Goal: Task Accomplishment & Management: Manage account settings

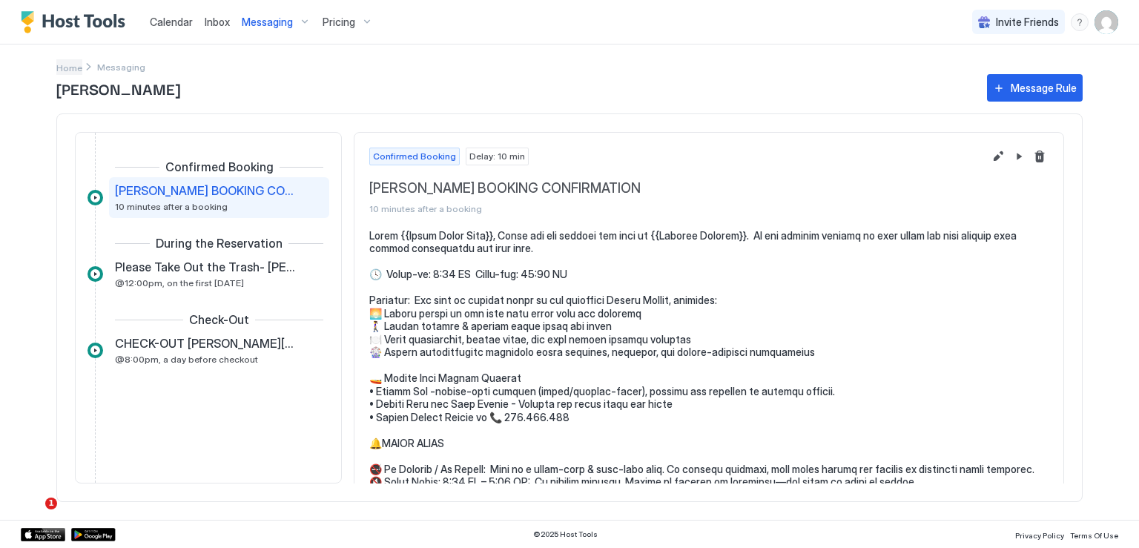
click at [78, 67] on span "Home" at bounding box center [69, 67] width 26 height 11
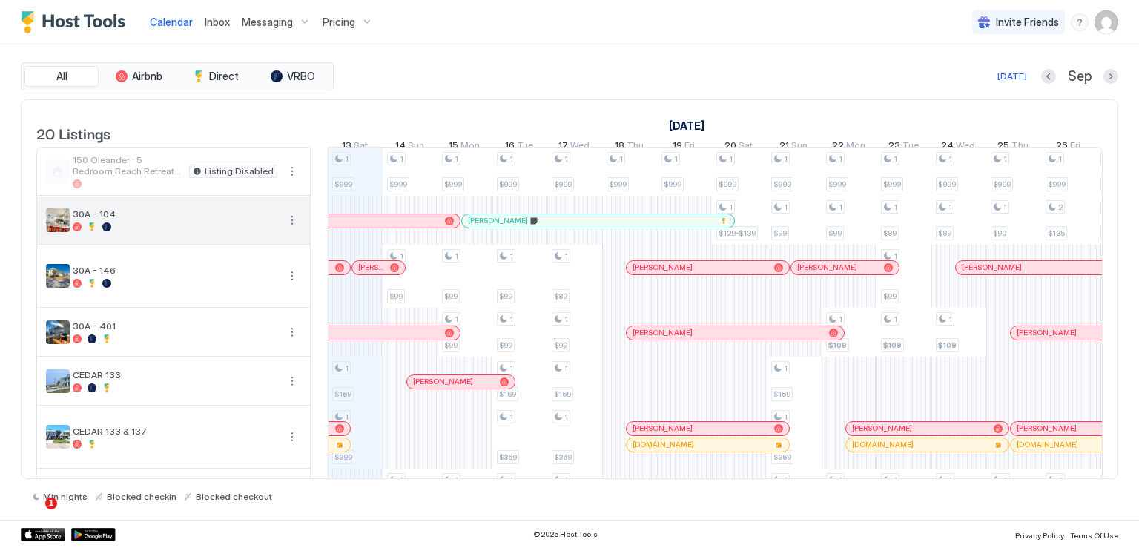
click at [291, 229] on button "More options" at bounding box center [292, 220] width 18 height 18
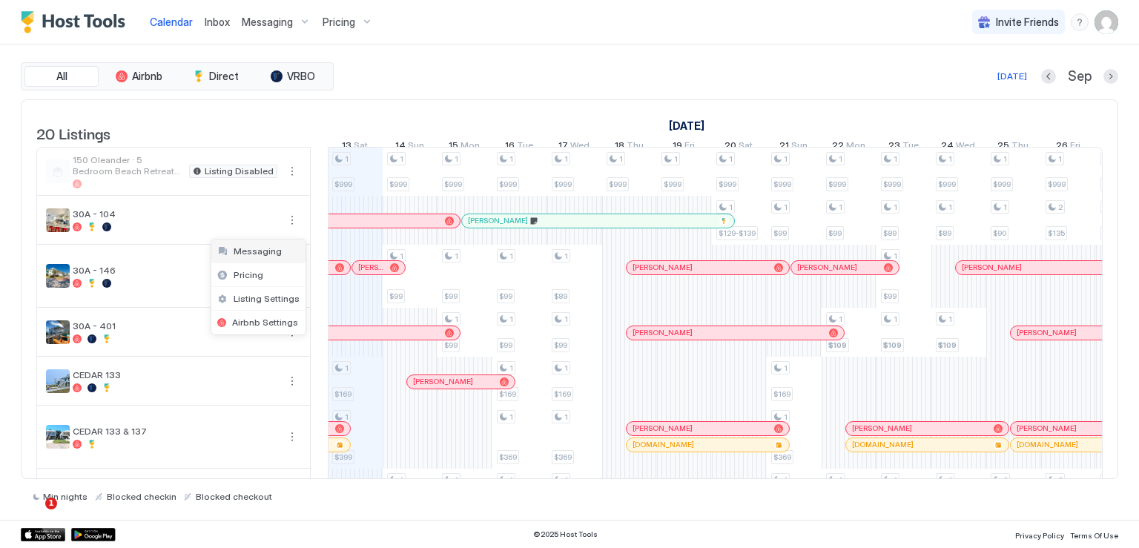
click at [277, 255] on div "Messaging" at bounding box center [258, 252] width 94 height 24
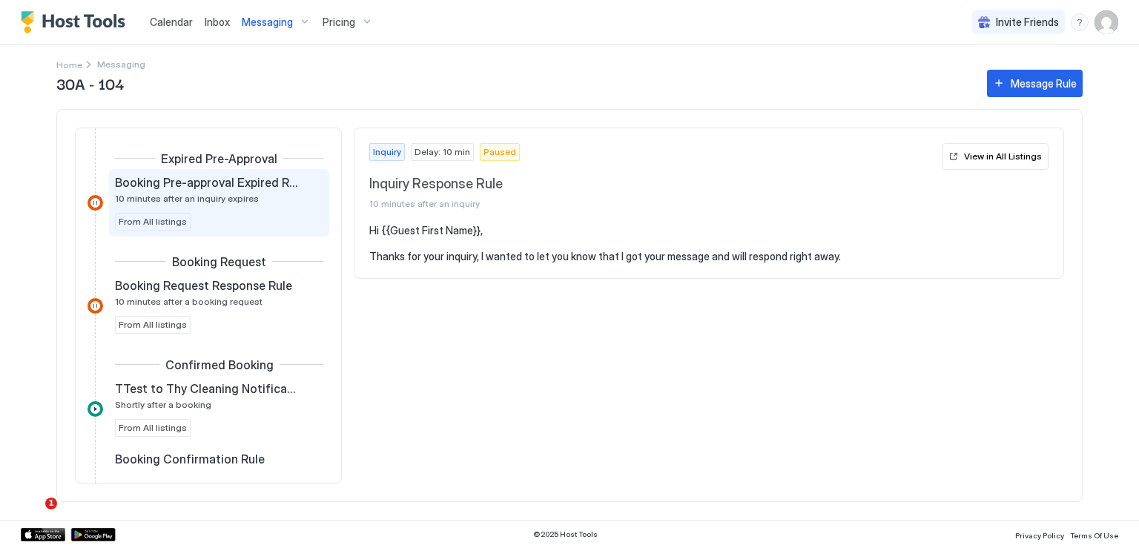
scroll to position [222, 0]
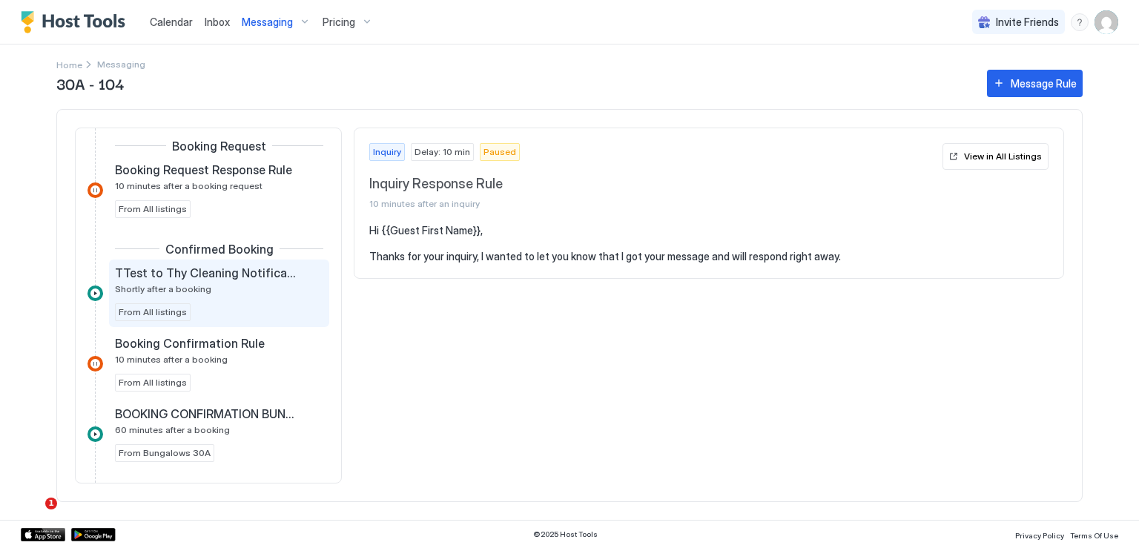
click at [215, 287] on div "TTest to Thy Cleaning Notification Shortly after a booking" at bounding box center [209, 279] width 188 height 29
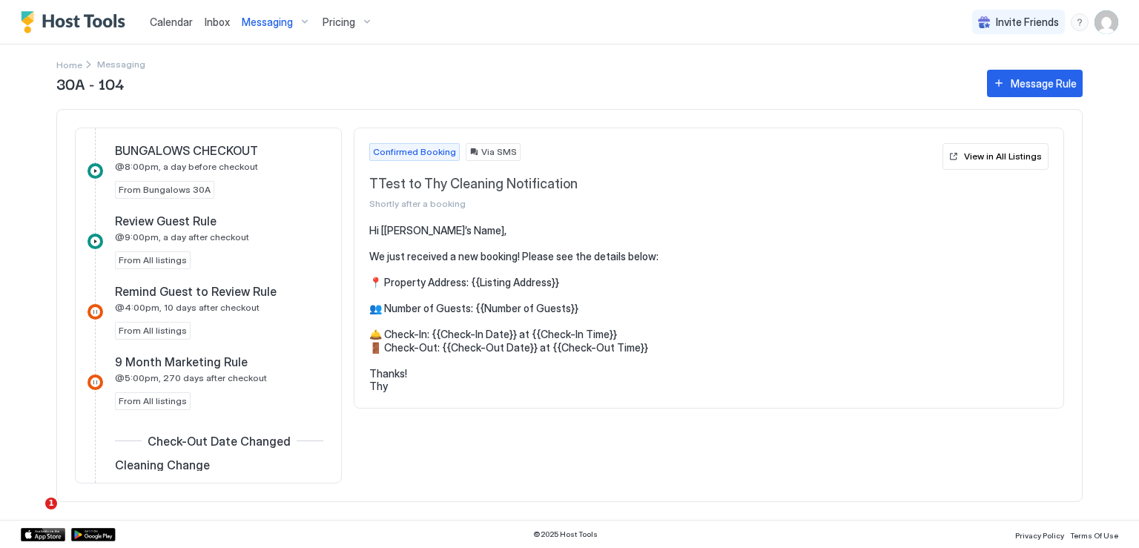
scroll to position [1175, 0]
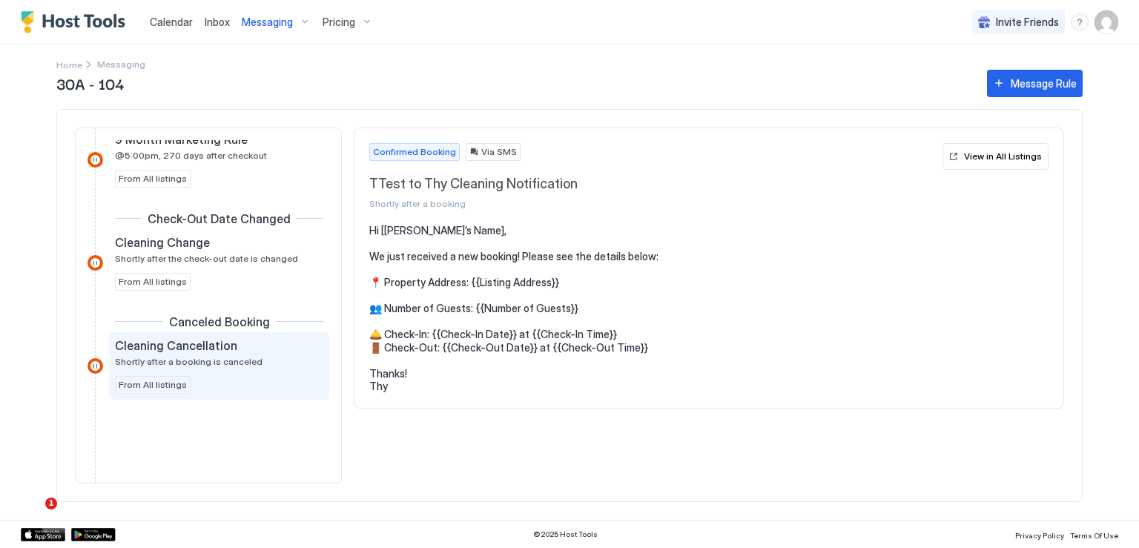
click at [222, 356] on span "Shortly after a booking is canceled" at bounding box center [189, 361] width 148 height 11
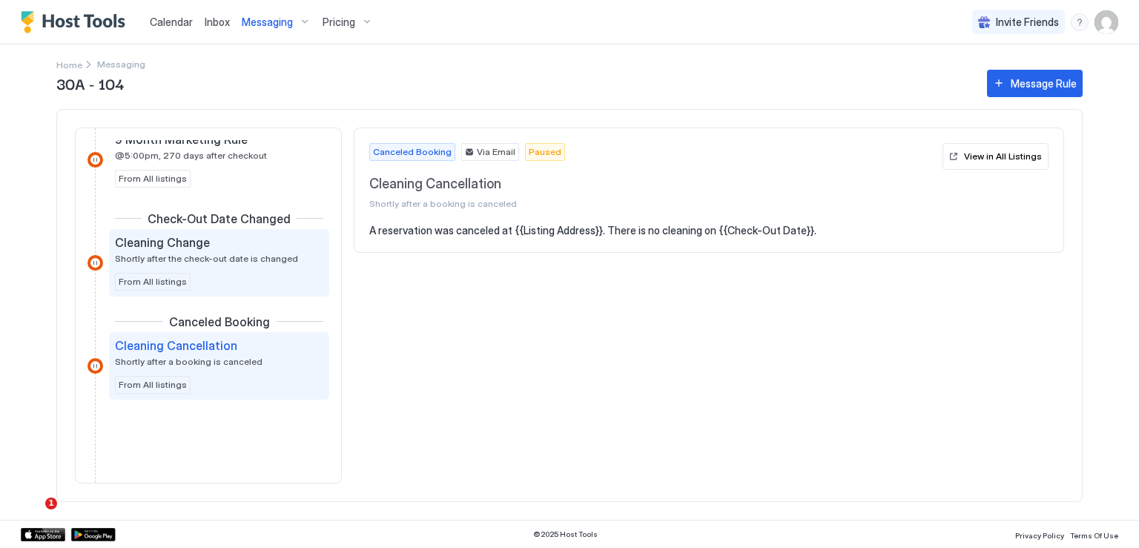
click at [254, 253] on span "Shortly after the check-out date is changed" at bounding box center [206, 258] width 183 height 11
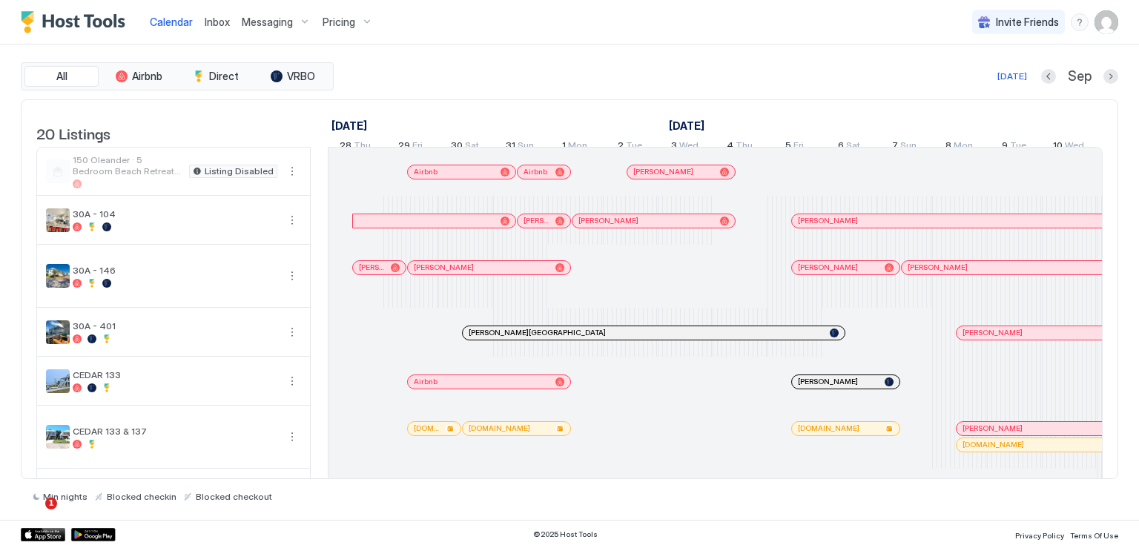
click at [261, 27] on span "Messaging" at bounding box center [267, 22] width 51 height 13
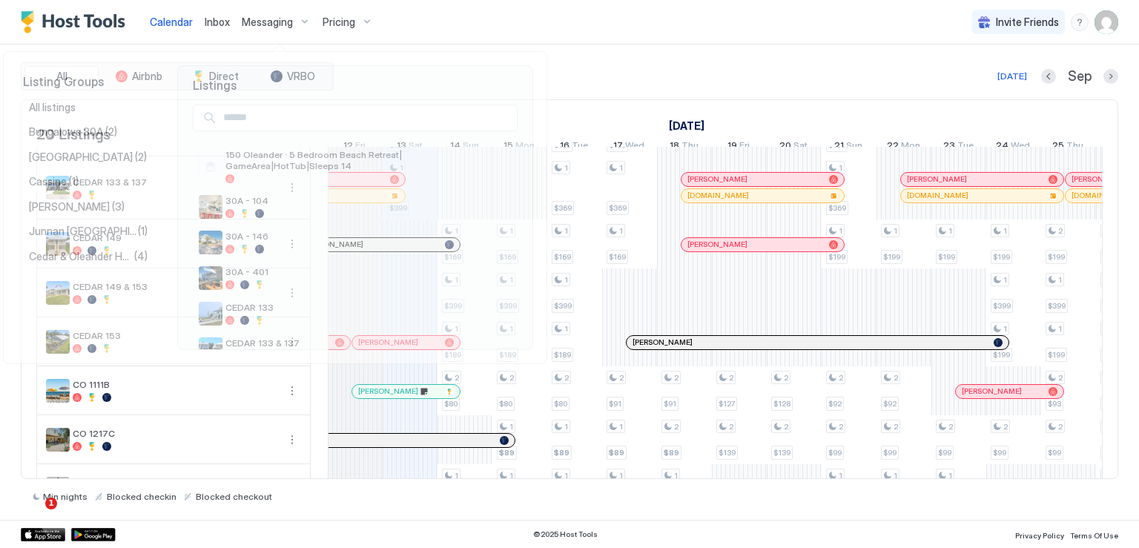
scroll to position [0, 824]
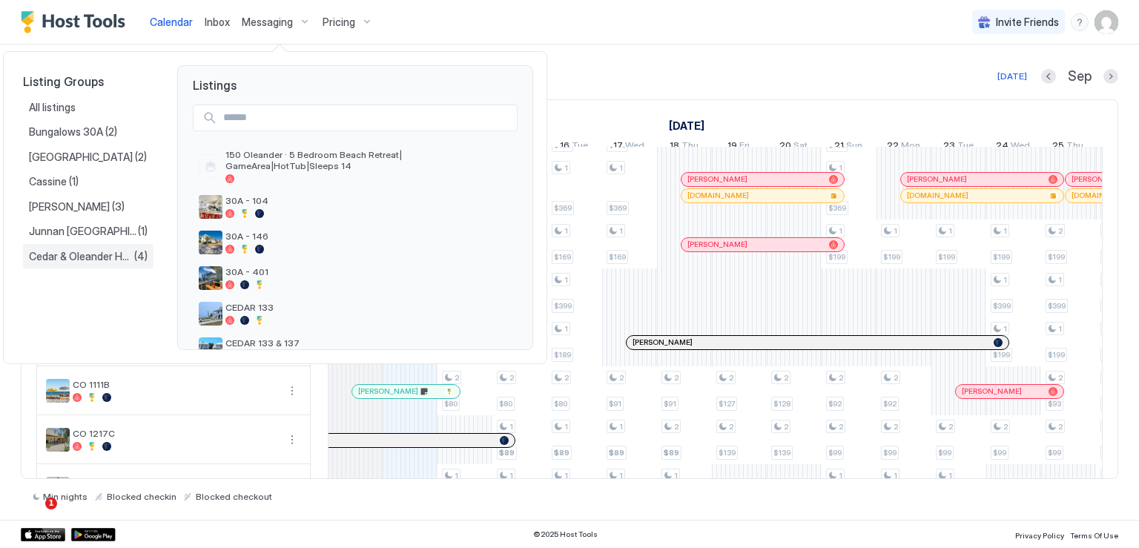
click at [80, 251] on span "Cedar & Oleander Homes" at bounding box center [81, 256] width 105 height 13
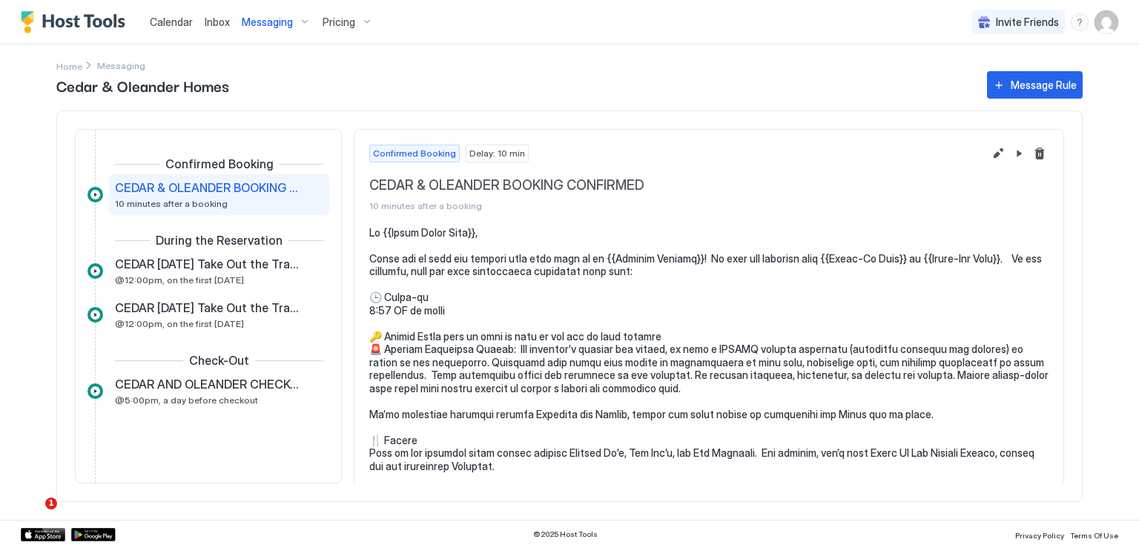
click at [220, 190] on span "CEDAR & OLEANDER BOOKING CONFIRMED" at bounding box center [207, 187] width 185 height 15
click at [211, 16] on span "Inbox" at bounding box center [217, 22] width 25 height 13
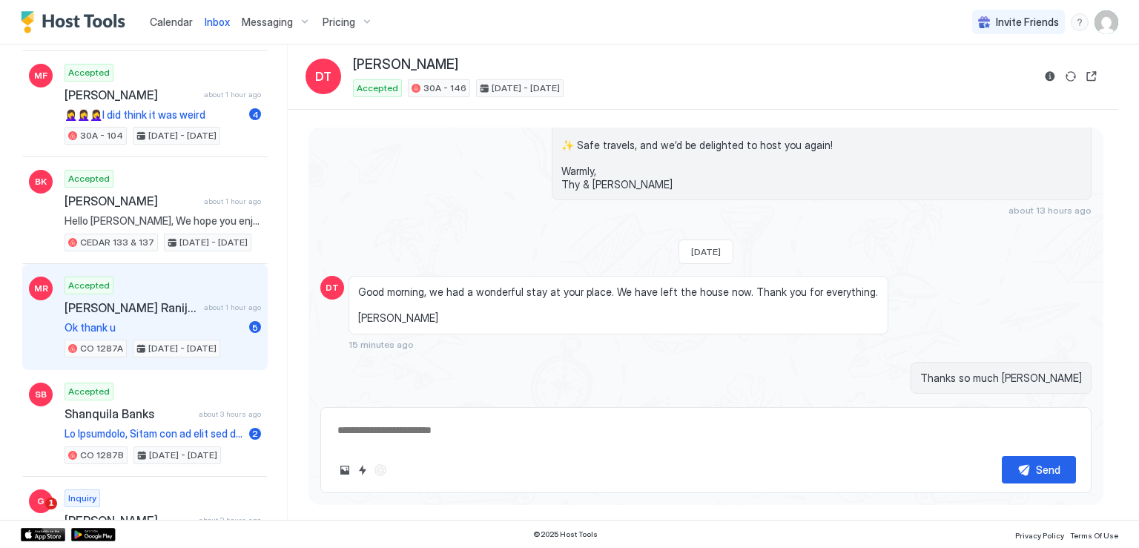
scroll to position [371, 0]
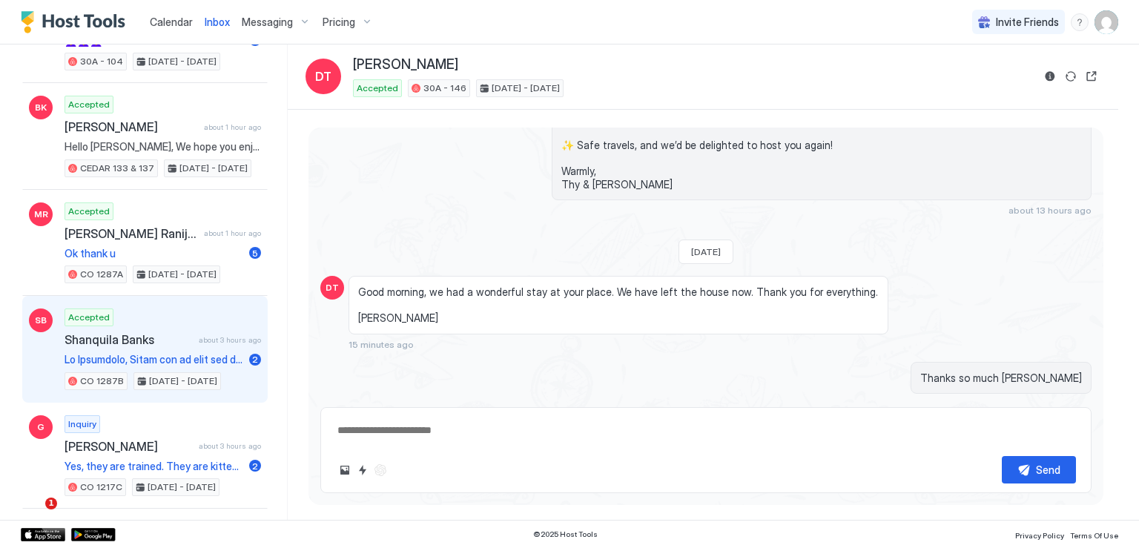
click at [194, 353] on span at bounding box center [154, 359] width 179 height 13
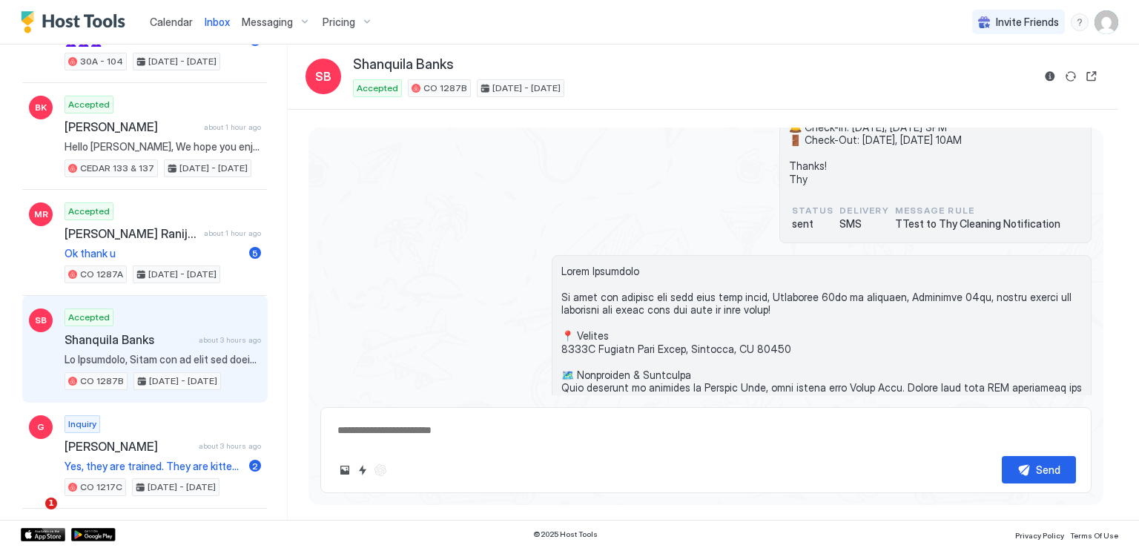
scroll to position [79, 0]
